Goal: Contribute content

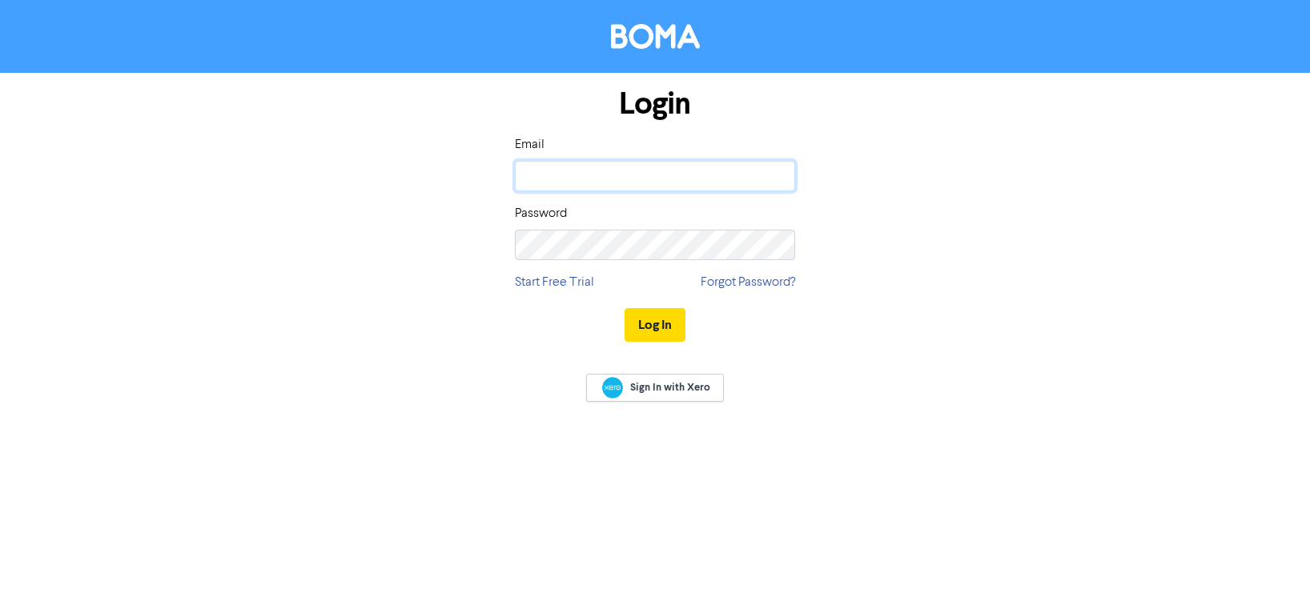
click at [586, 176] on input "email" at bounding box center [655, 176] width 280 height 30
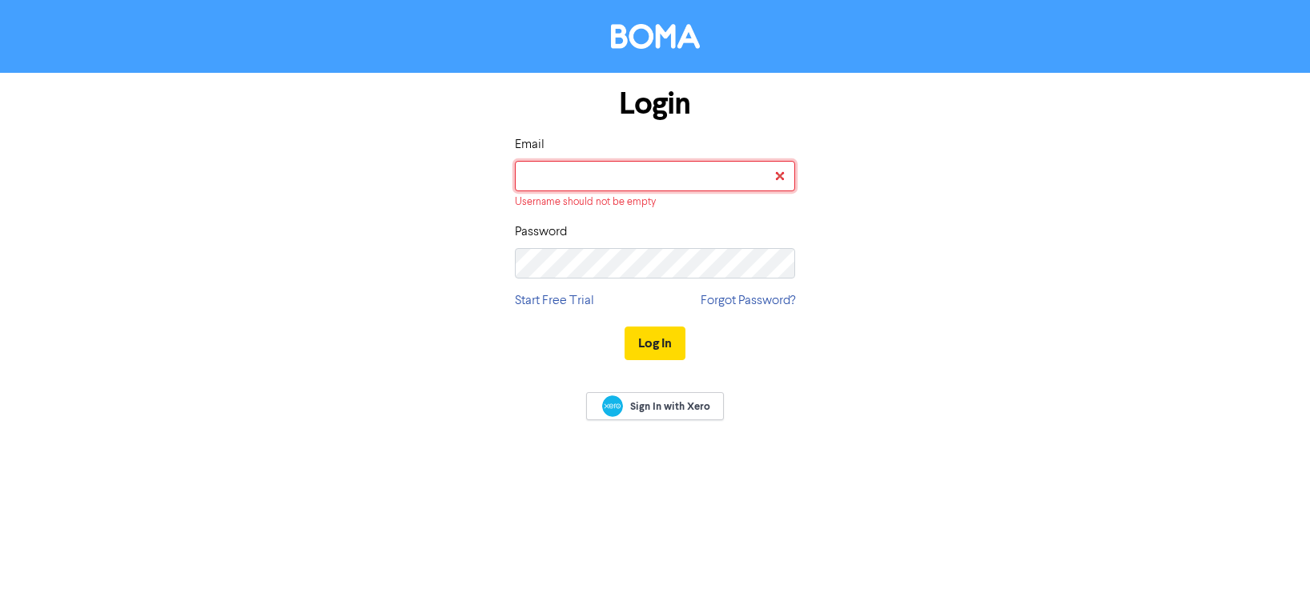
click at [597, 175] on input "email" at bounding box center [655, 176] width 280 height 30
type input "meg@sharpemarketing.co.nz"
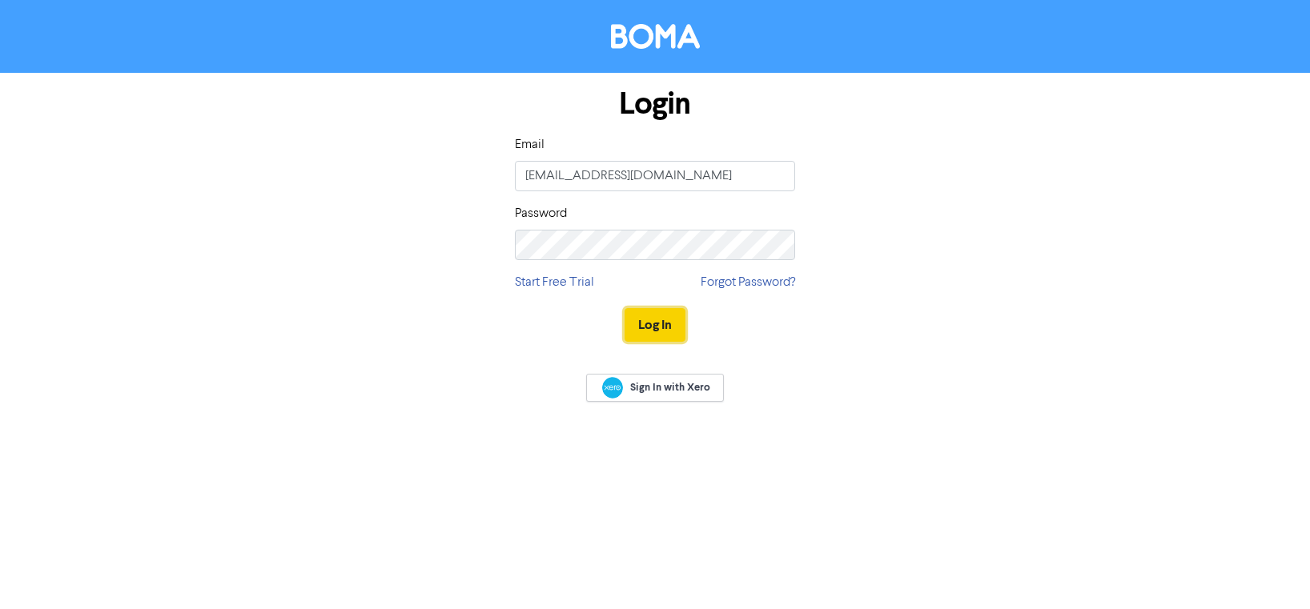
click at [673, 330] on button "Log In" at bounding box center [655, 325] width 61 height 34
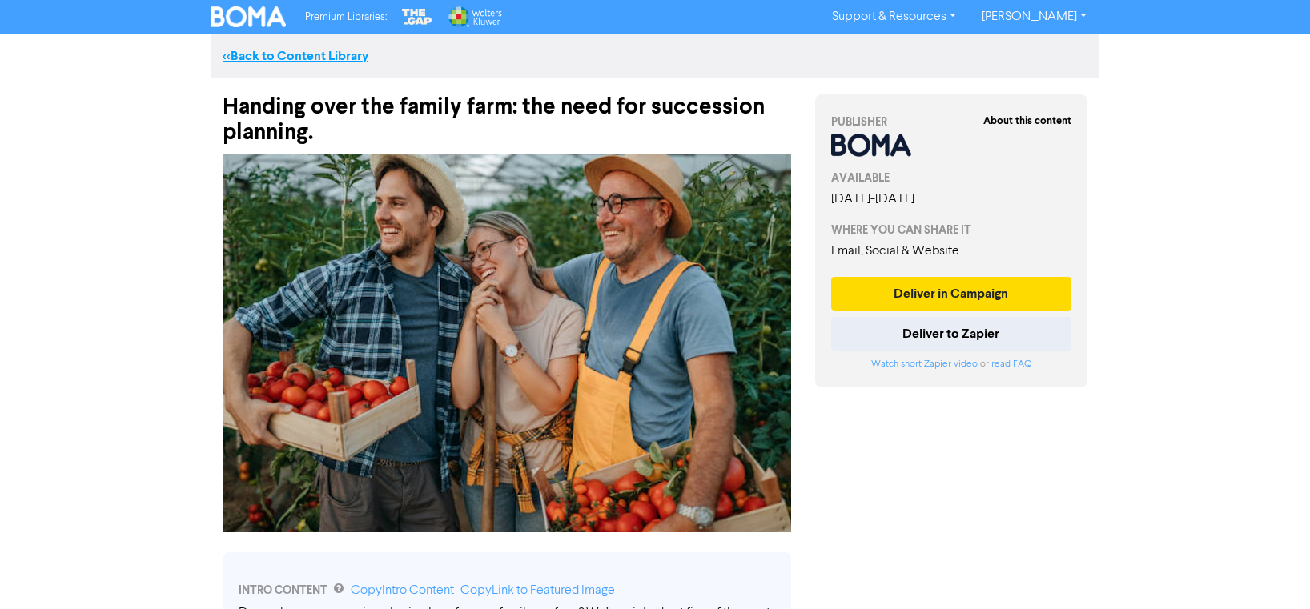
click at [311, 52] on link "<< Back to Content Library" at bounding box center [296, 56] width 146 height 16
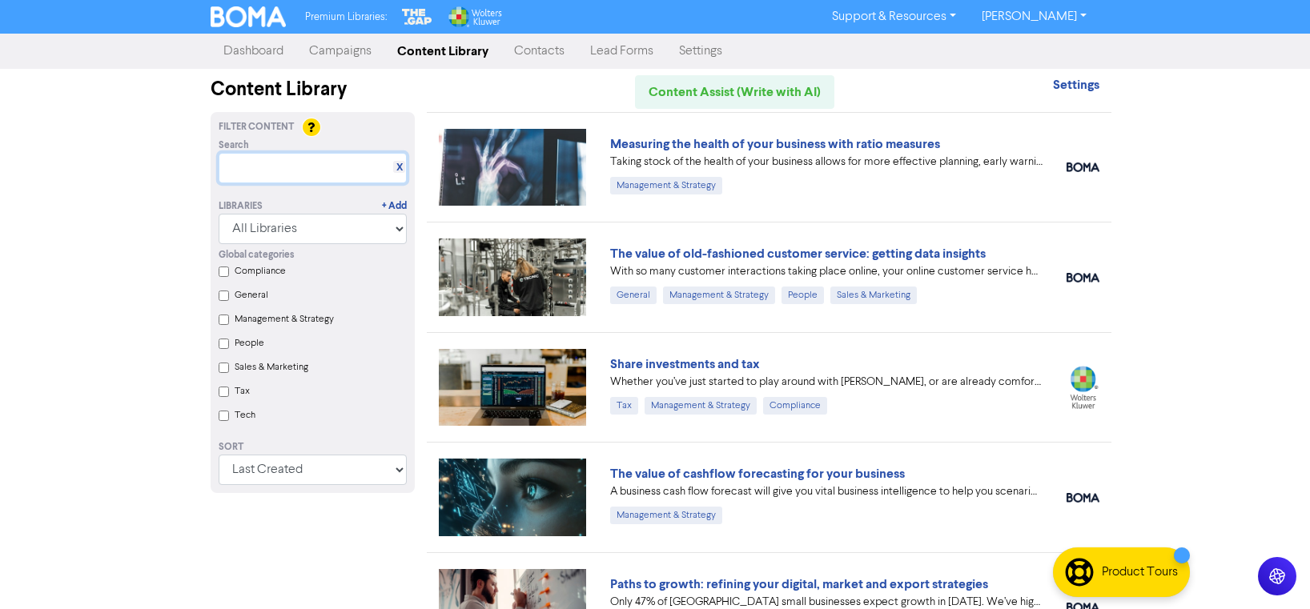
click at [298, 167] on input "text" at bounding box center [313, 168] width 188 height 30
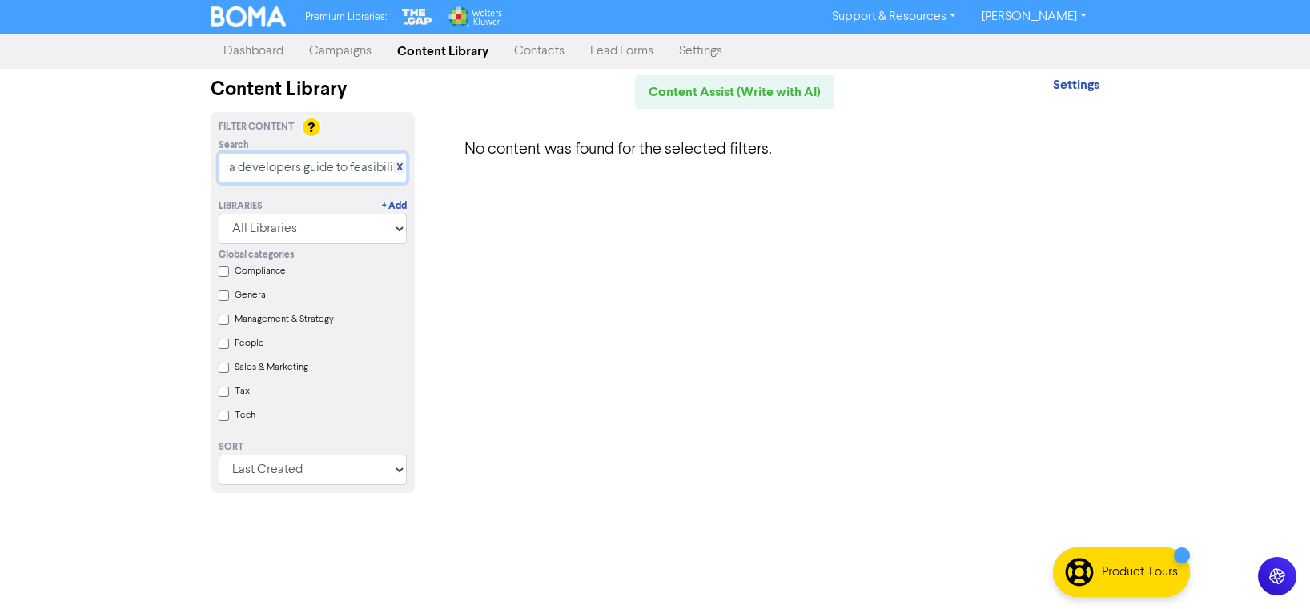
click at [315, 170] on input "a developers guide to feasibility" at bounding box center [313, 168] width 188 height 30
drag, startPoint x: 315, startPoint y: 170, endPoint x: 324, endPoint y: 165, distance: 10.0
click at [315, 169] on input "a developers guide to feasibility" at bounding box center [313, 168] width 188 height 30
drag, startPoint x: 307, startPoint y: 165, endPoint x: 142, endPoint y: 159, distance: 165.1
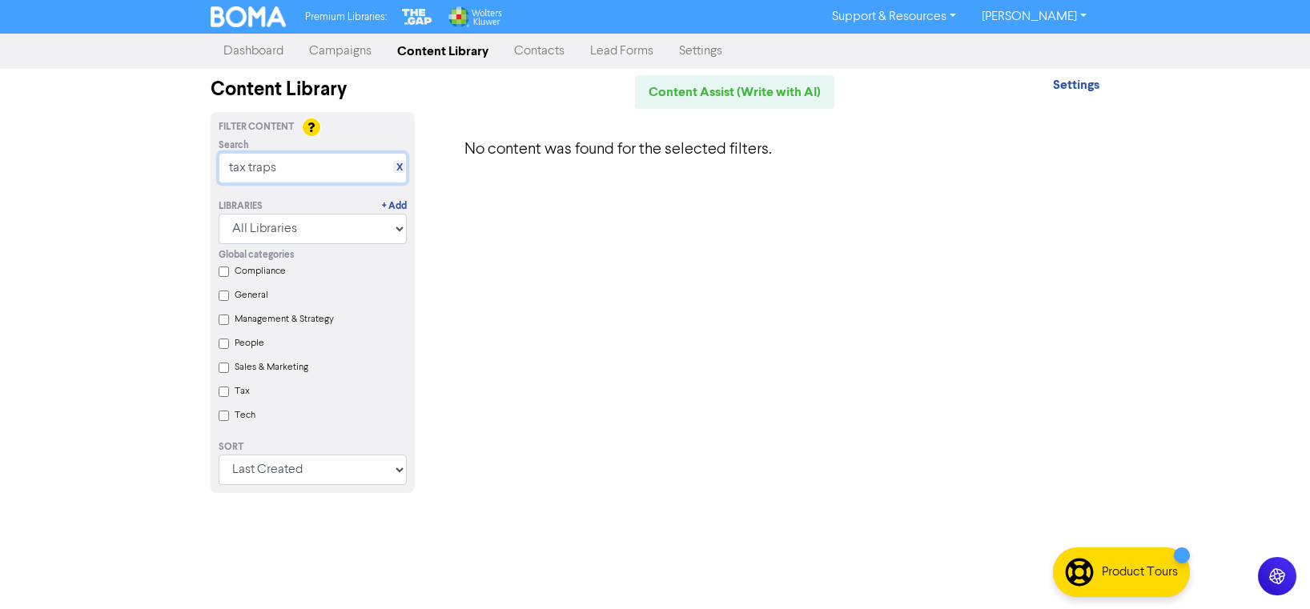
click at [142, 159] on div "Premium Libraries: Support & Resources Video Tutorials FAQ & Guides Marketing E…" at bounding box center [655, 304] width 1310 height 609
type input "tax traps"
click at [401, 170] on link "X" at bounding box center [399, 168] width 6 height 12
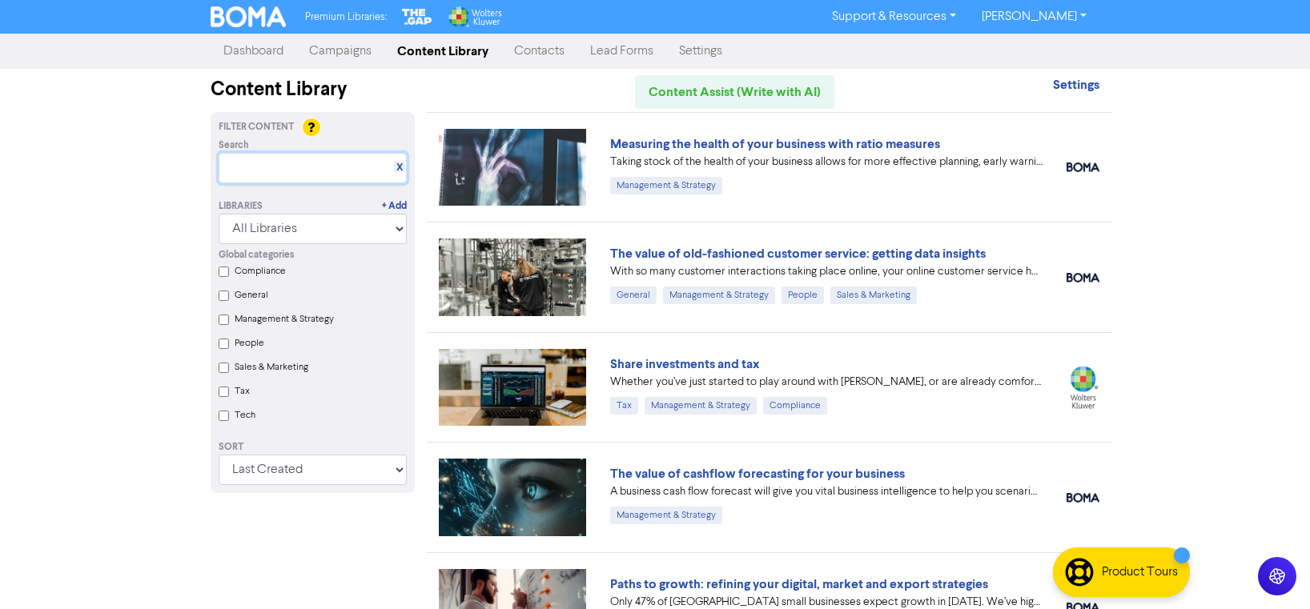
click at [275, 167] on input "text" at bounding box center [313, 168] width 188 height 30
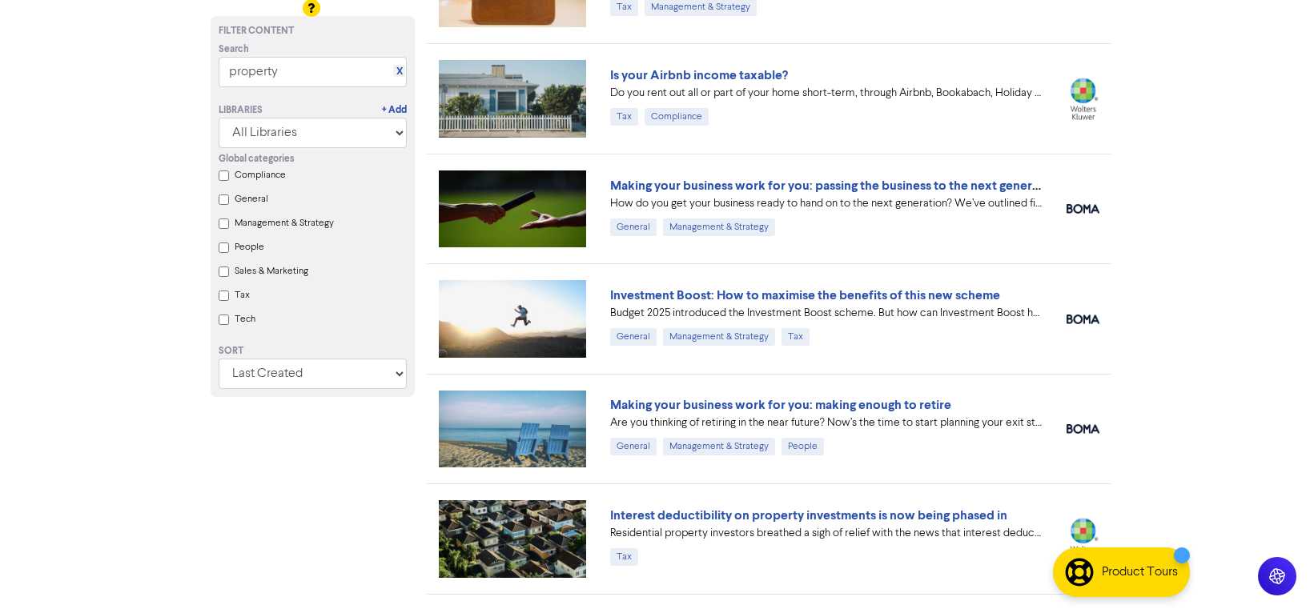
scroll to position [595, 0]
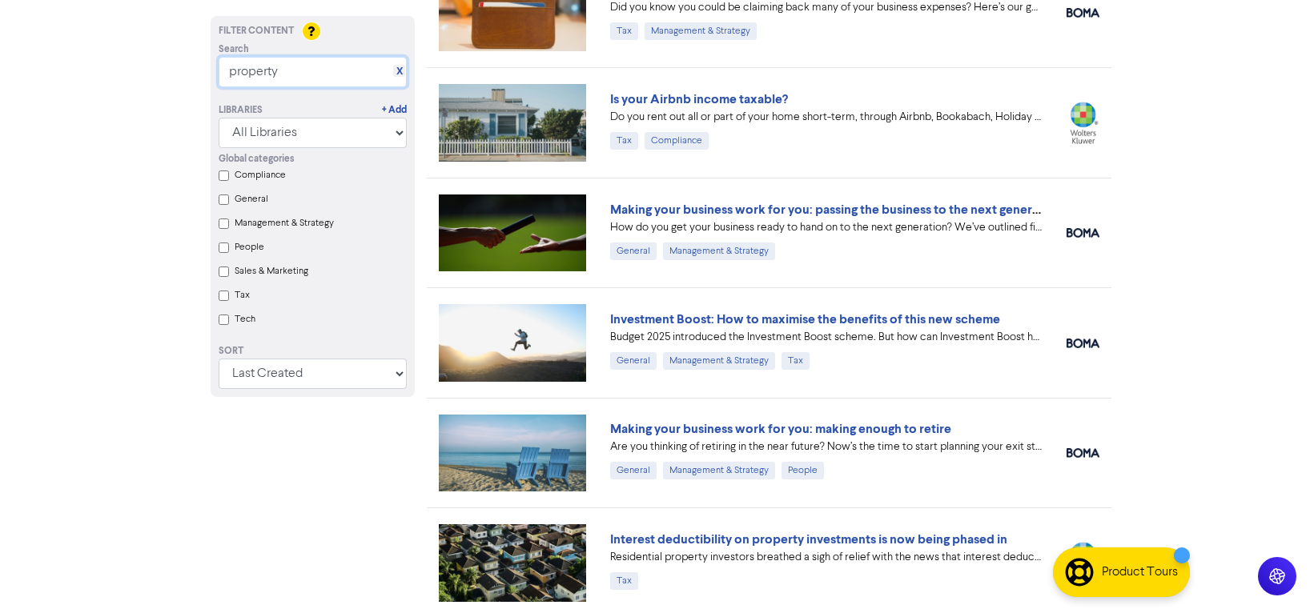
drag, startPoint x: 283, startPoint y: 73, endPoint x: 196, endPoint y: 66, distance: 87.5
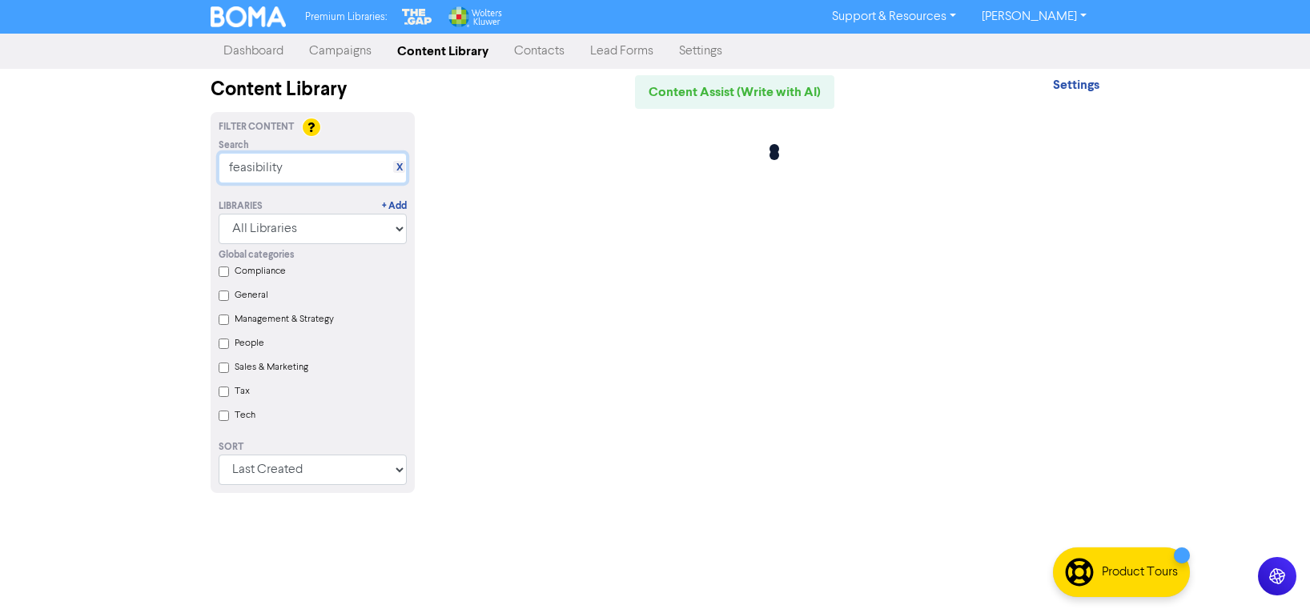
scroll to position [0, 0]
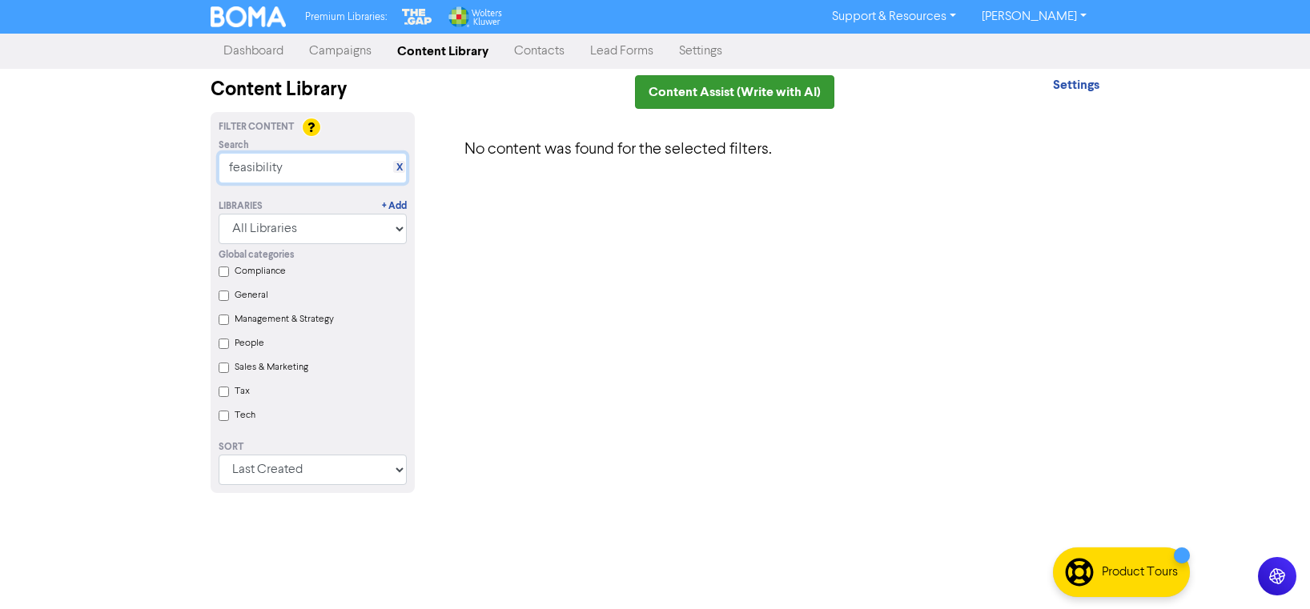
type input "feasibility"
click at [802, 90] on link "Content Assist (Write with AI)" at bounding box center [734, 92] width 199 height 34
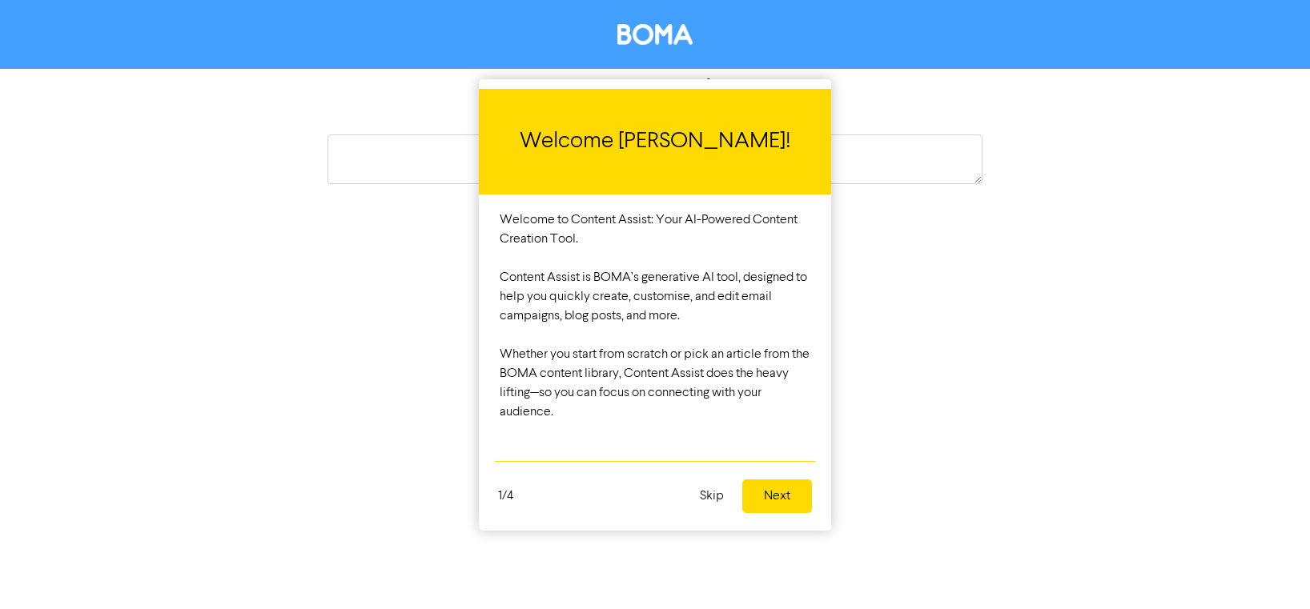
click at [758, 492] on button "Next" at bounding box center [777, 497] width 70 height 34
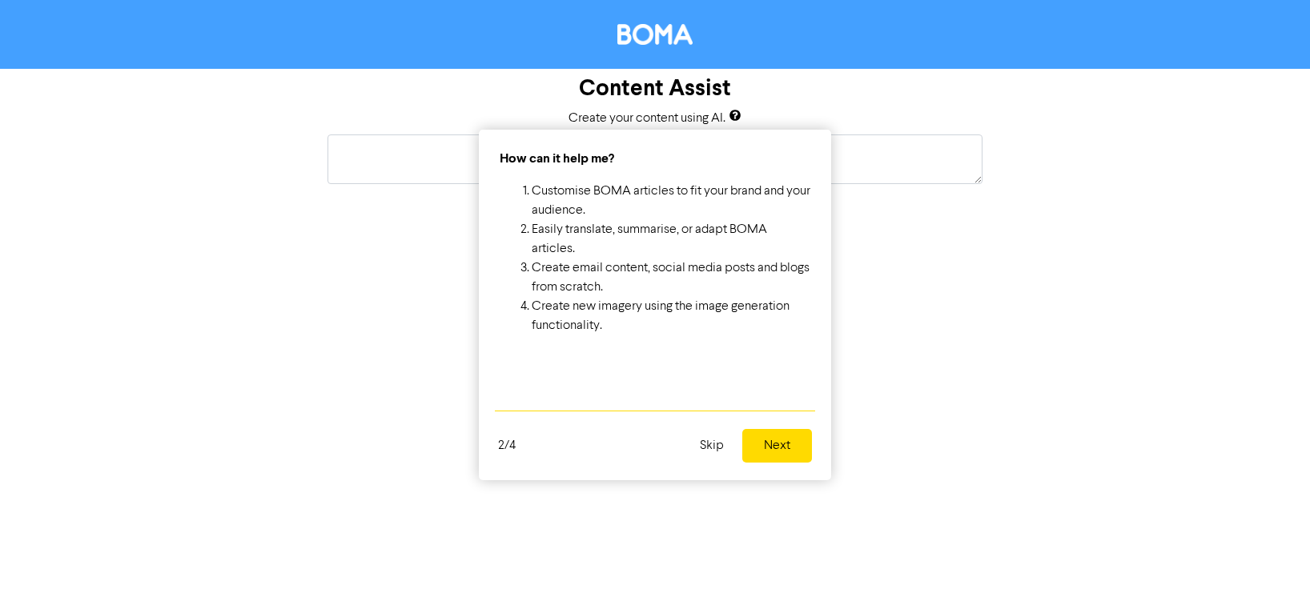
click at [788, 448] on button "Next" at bounding box center [777, 446] width 70 height 34
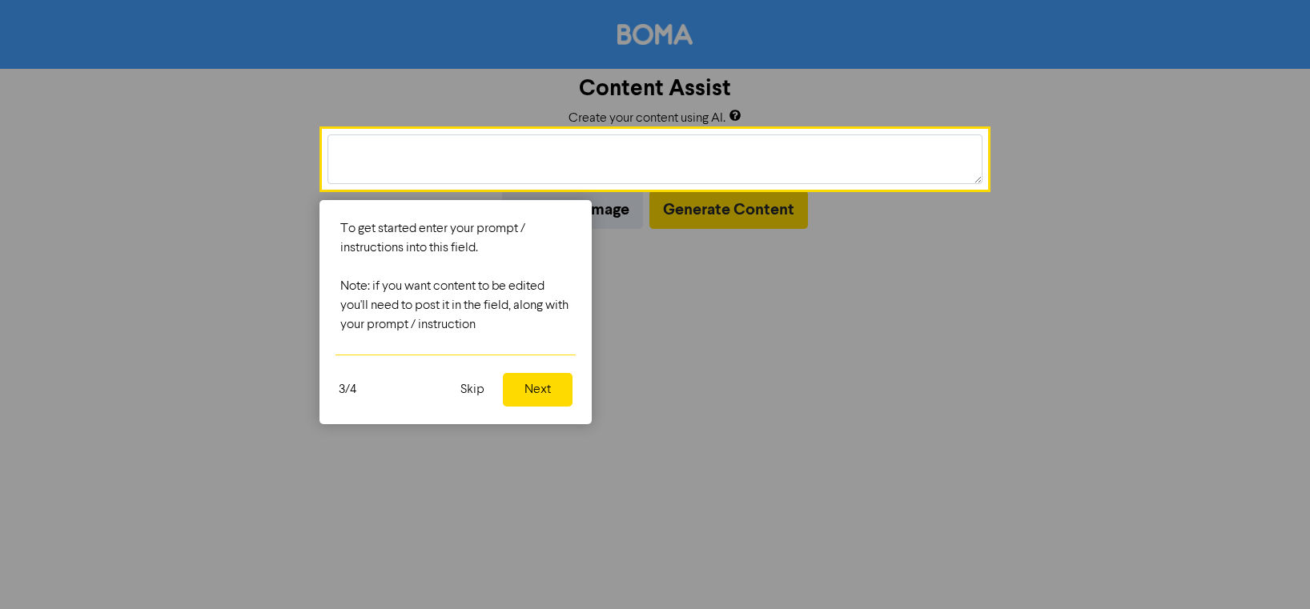
click at [554, 386] on button "Next" at bounding box center [538, 390] width 70 height 34
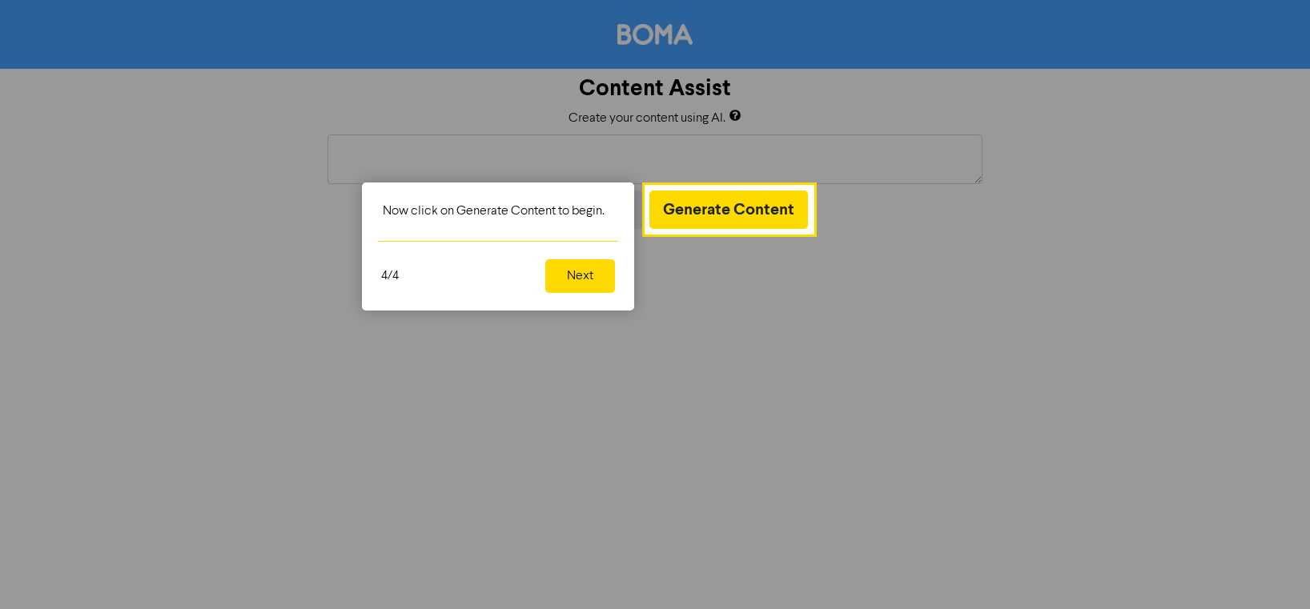
click at [589, 267] on button "Next" at bounding box center [580, 276] width 70 height 34
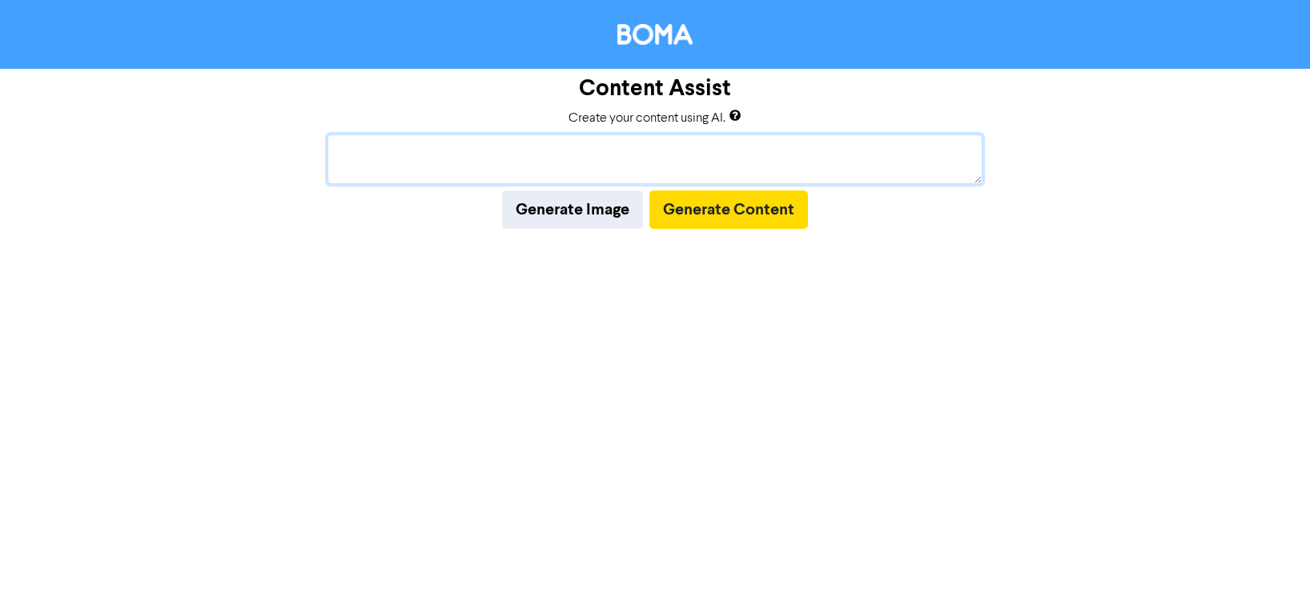
click at [506, 169] on textarea at bounding box center [655, 160] width 655 height 50
paste textarea "A developers guide to feasibility"
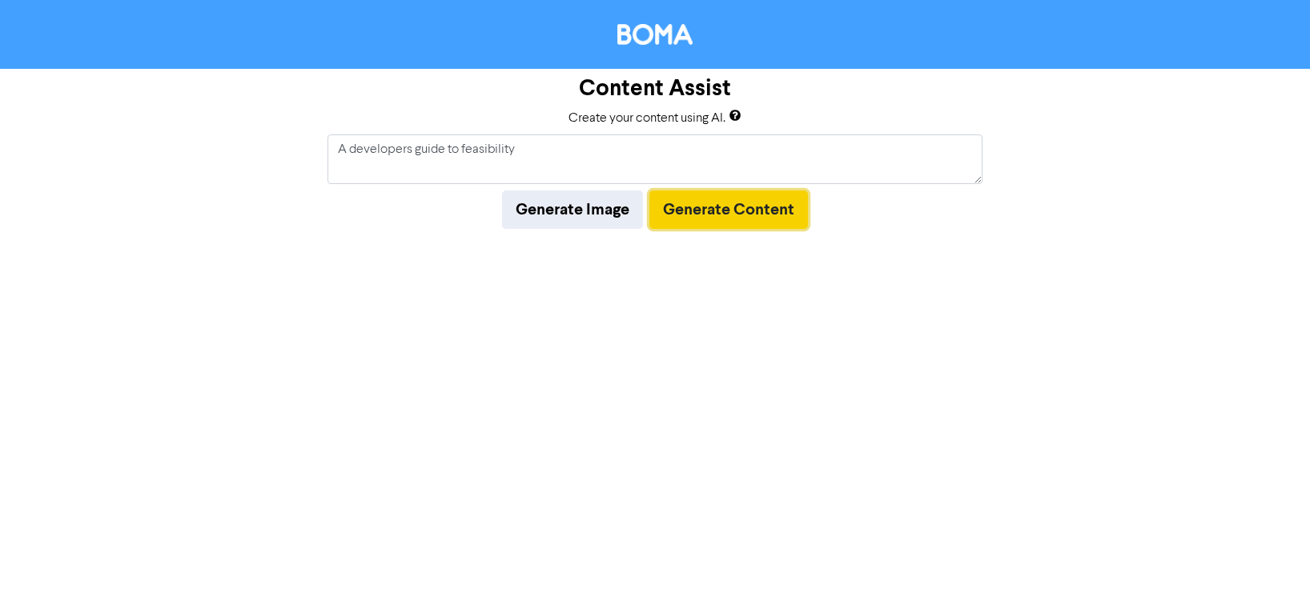
click at [686, 208] on button "Generate Content" at bounding box center [728, 210] width 159 height 38
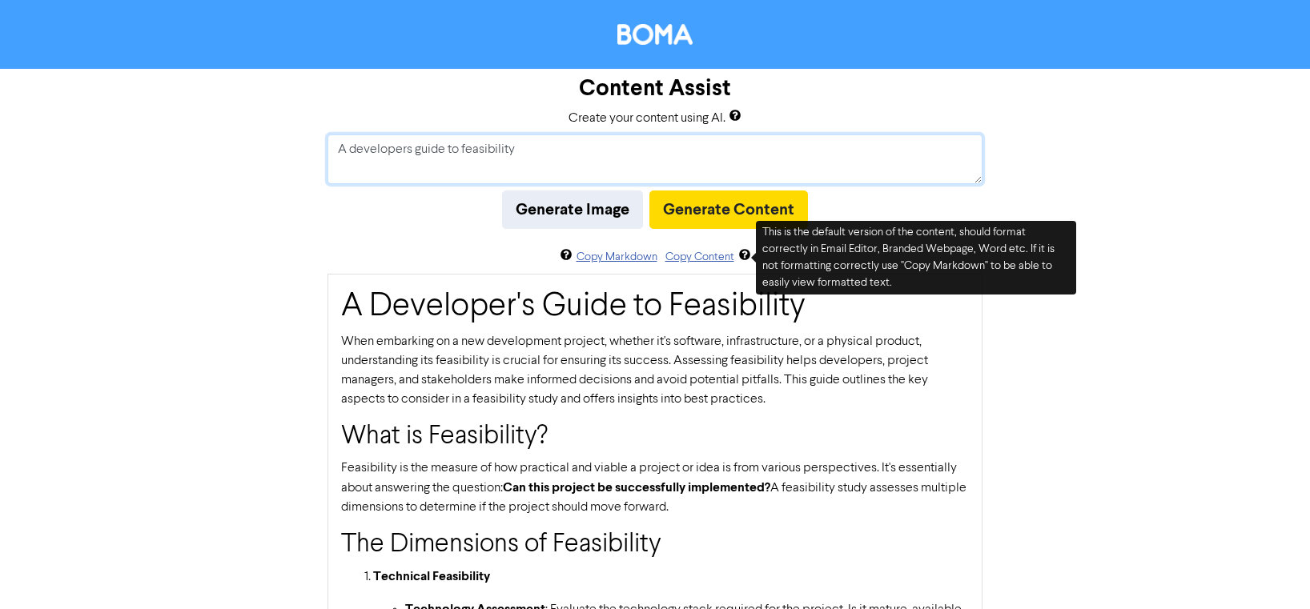
click at [350, 148] on textarea "A developers guide to feasibility" at bounding box center [655, 160] width 655 height 50
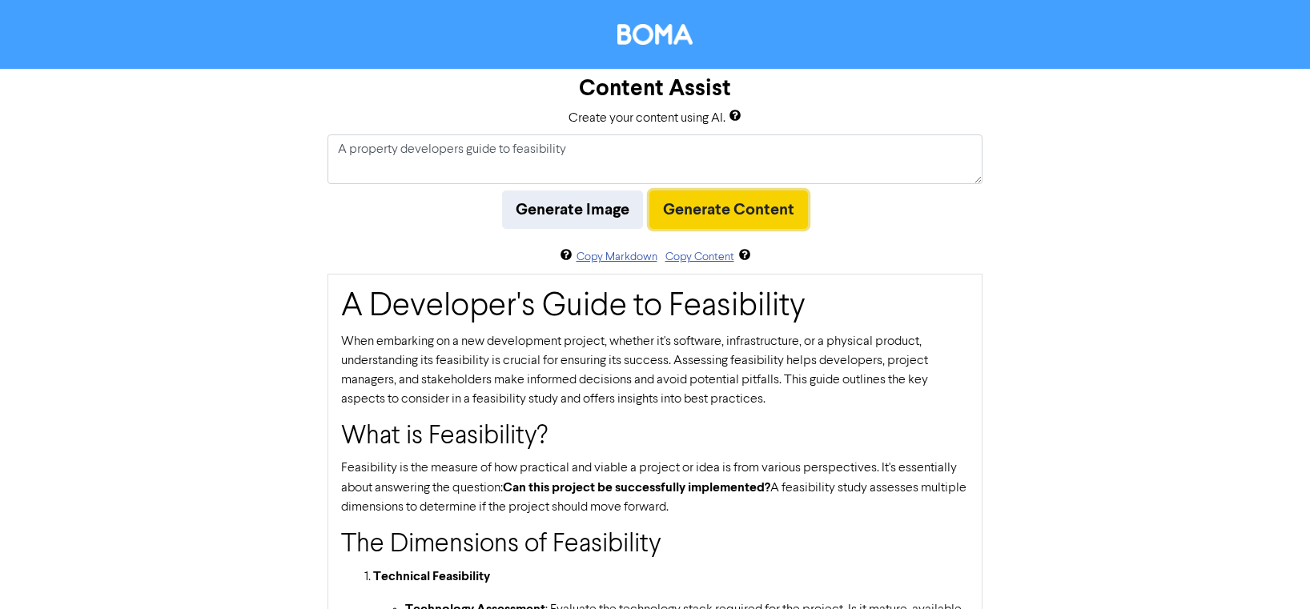
click at [690, 211] on button "Generate Content" at bounding box center [728, 210] width 159 height 38
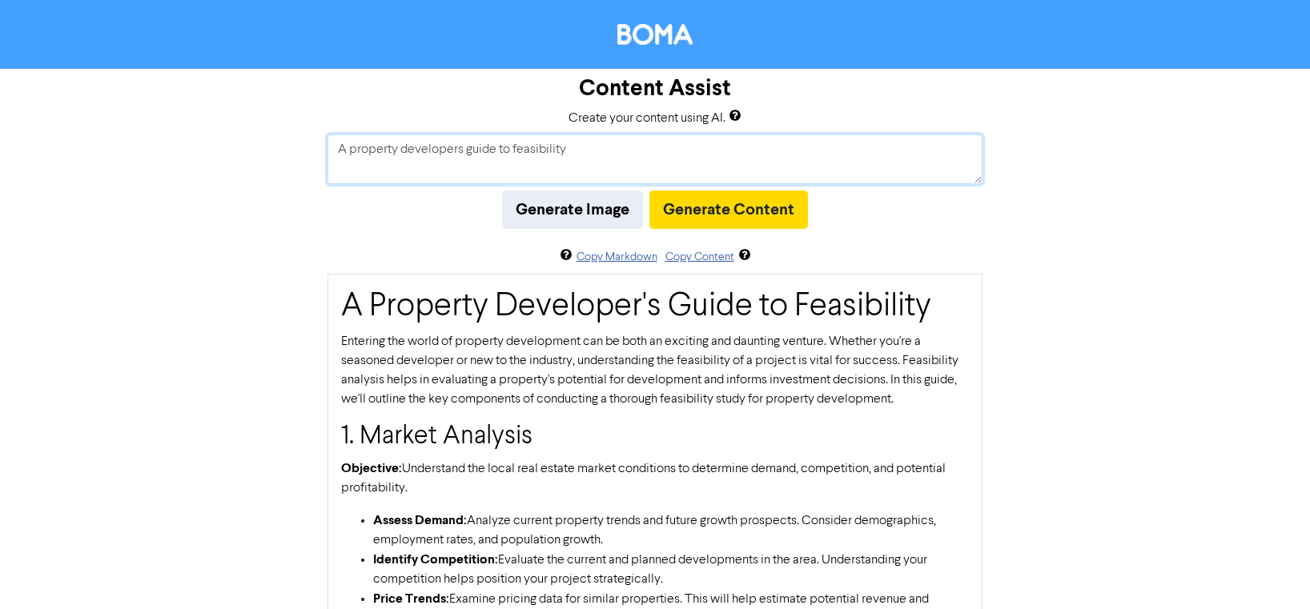
click at [519, 149] on textarea "A property developers guide to feasibility" at bounding box center [655, 160] width 655 height 50
paste textarea "ccounting advice for growing property portfolios"
click at [721, 209] on button "Generate Content" at bounding box center [728, 210] width 159 height 38
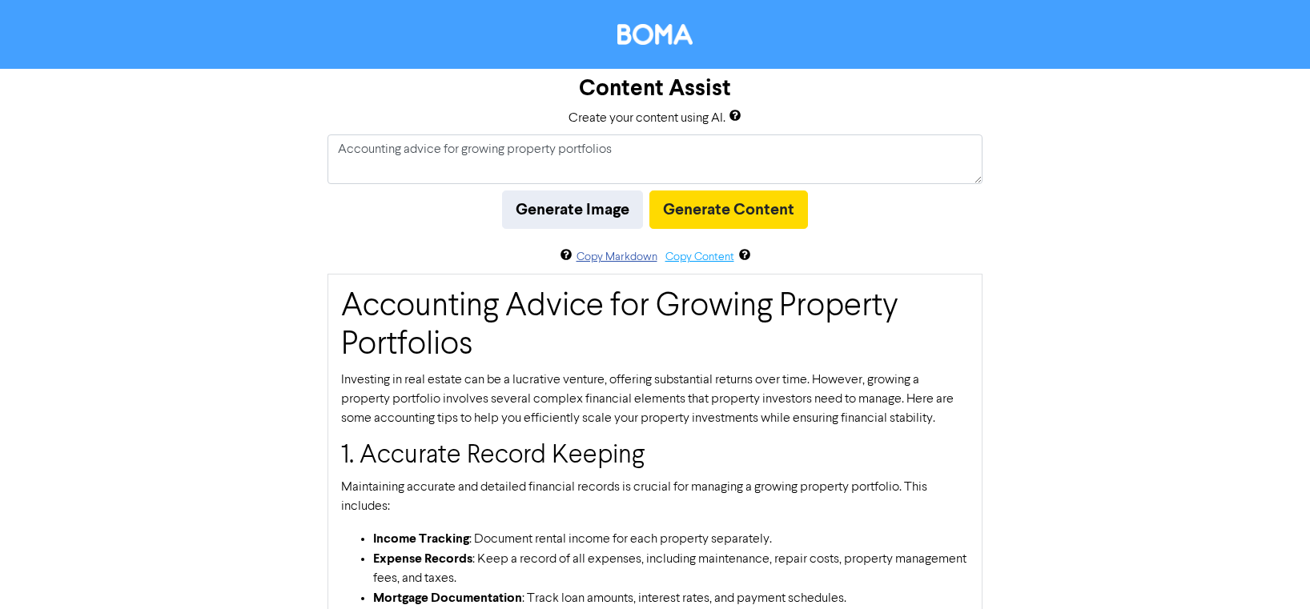
click at [684, 257] on button "Copy Content" at bounding box center [700, 257] width 70 height 18
click at [566, 149] on textarea "Accounting advice for growing property portfolios" at bounding box center [655, 160] width 655 height 50
paste textarea "5 tax traps property developers should avoid"
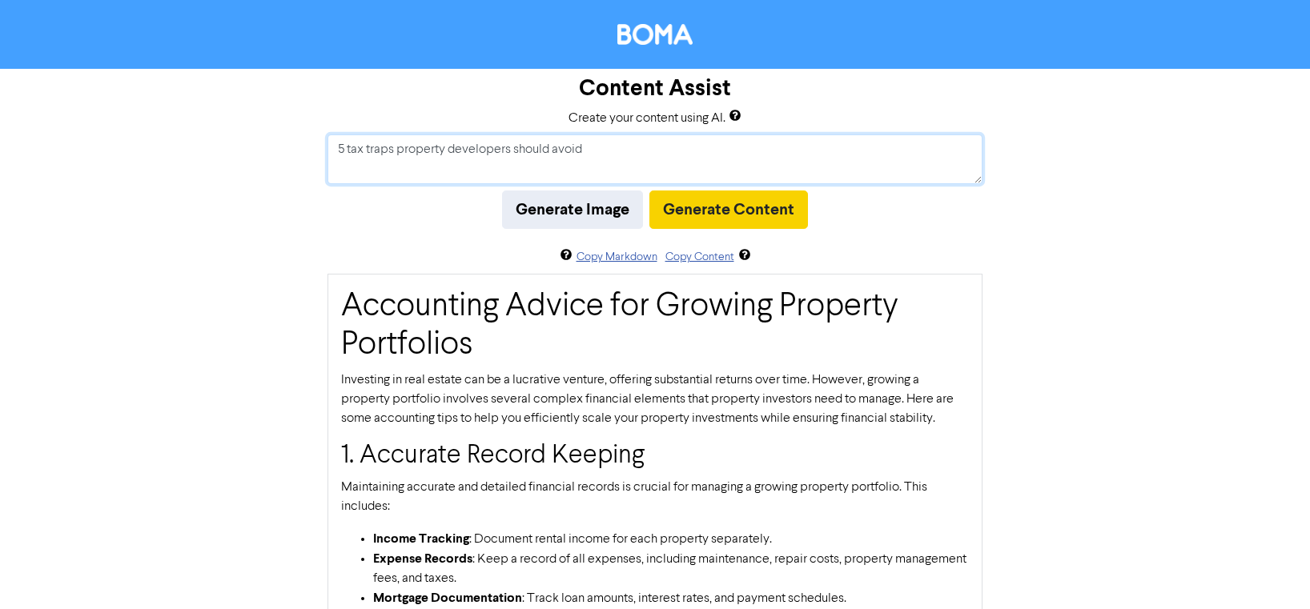
type textarea "5 tax traps property developers should avoid"
click at [759, 215] on button "Generate Content" at bounding box center [728, 210] width 159 height 38
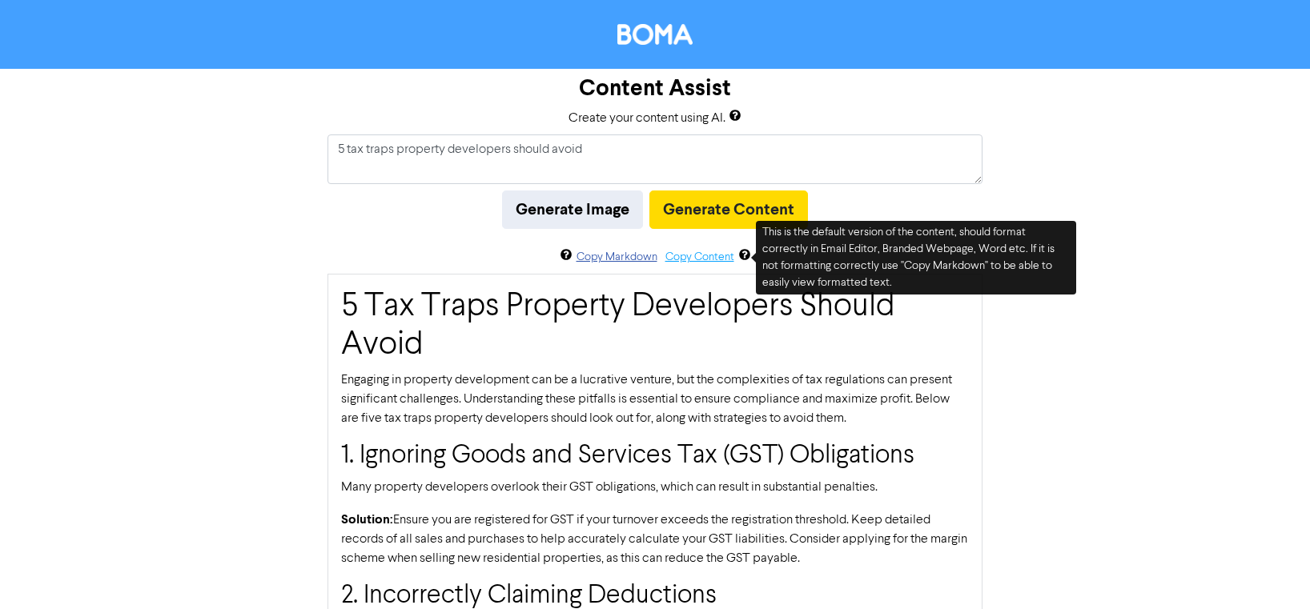
click at [695, 254] on button "Copy Content" at bounding box center [700, 257] width 70 height 18
